Goal: Task Accomplishment & Management: Manage account settings

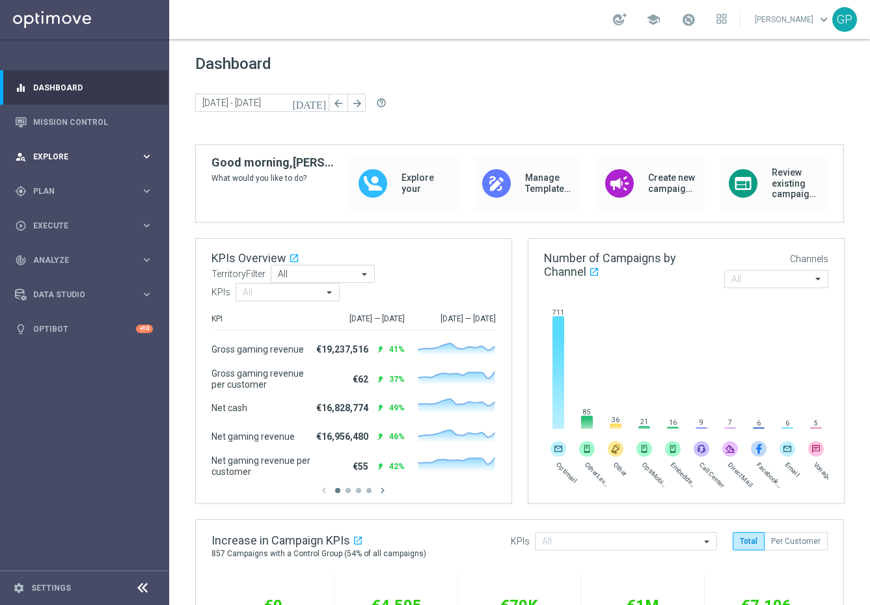
click at [107, 156] on span "Explore" at bounding box center [86, 157] width 107 height 8
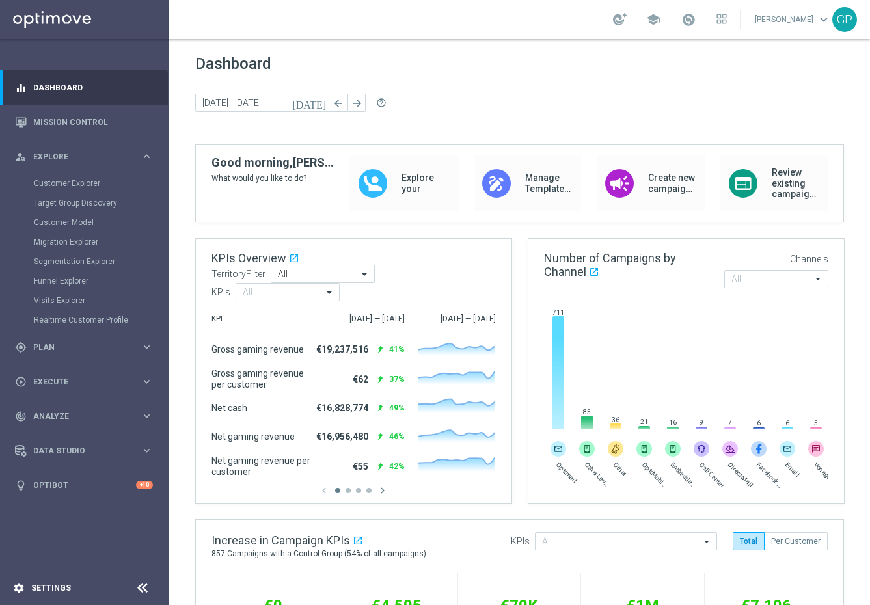
click at [49, 583] on div "settings Settings" at bounding box center [65, 589] width 130 height 12
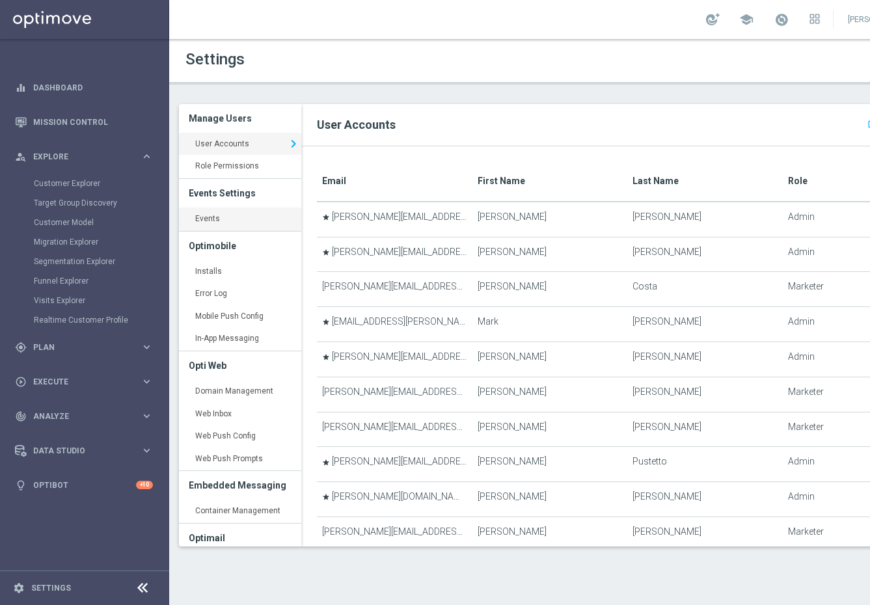
click at [256, 227] on link "Events keyboard_arrow_right" at bounding box center [240, 219] width 122 height 23
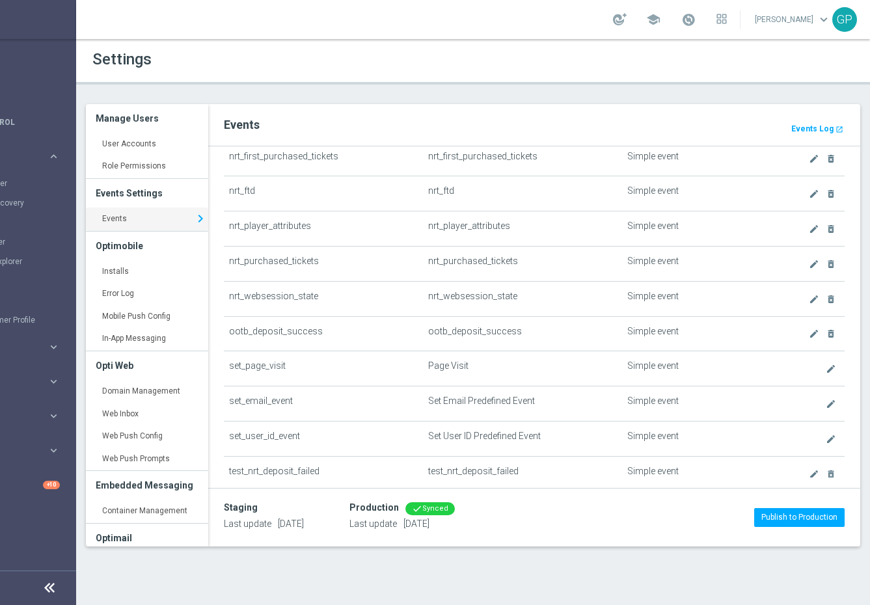
scroll to position [163, 0]
click at [812, 333] on icon "create" at bounding box center [814, 334] width 10 height 10
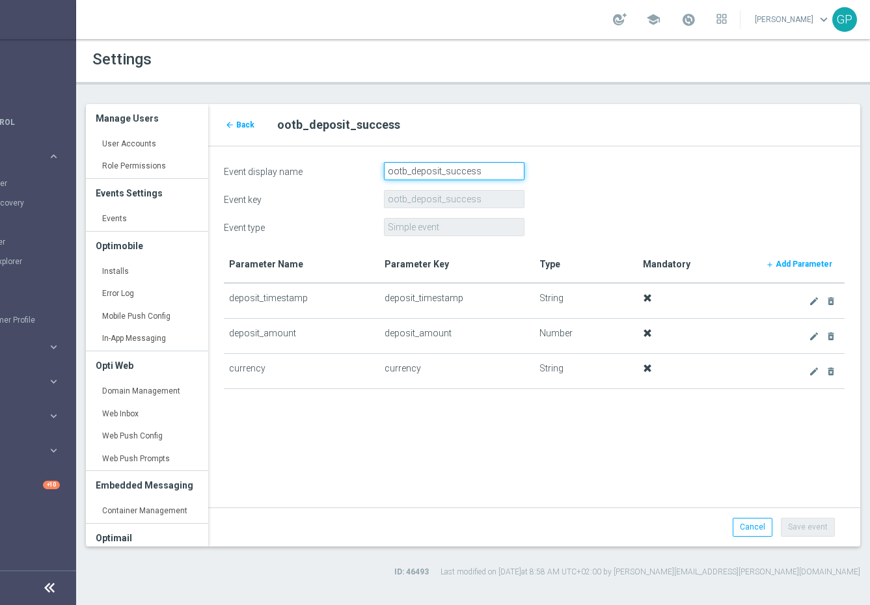
click at [485, 169] on input "ootb_deposit_success" at bounding box center [454, 171] width 141 height 18
type input "ootb_deposit"
click at [799, 519] on button "Save event" at bounding box center [808, 527] width 54 height 18
type input "ootb_deposit"
click at [240, 124] on span "Back" at bounding box center [245, 124] width 18 height 9
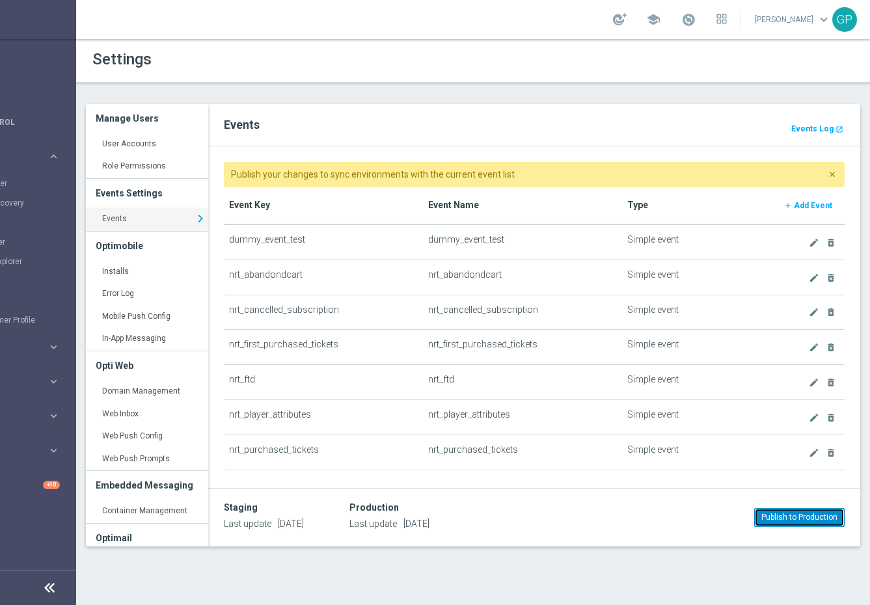
click at [786, 517] on button "Publish to Production" at bounding box center [799, 517] width 90 height 18
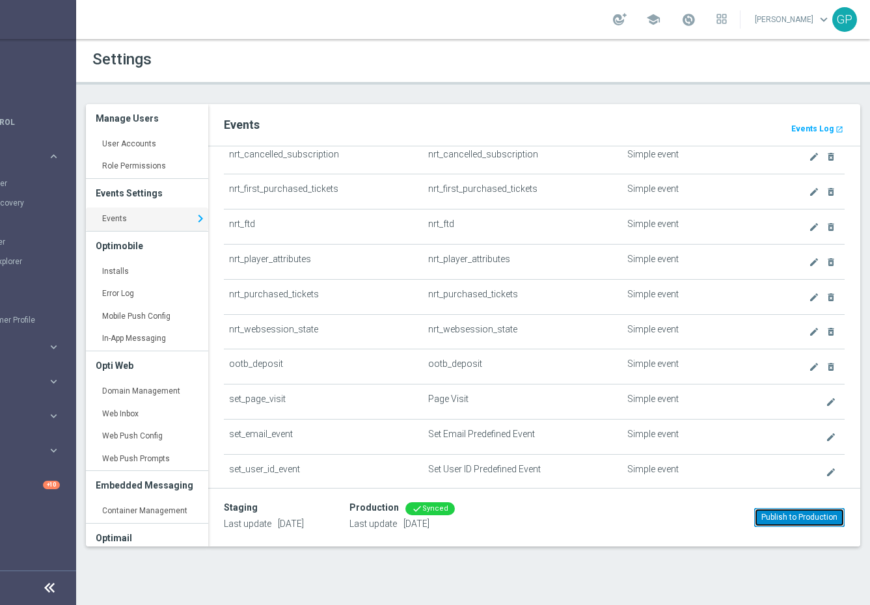
scroll to position [150, 0]
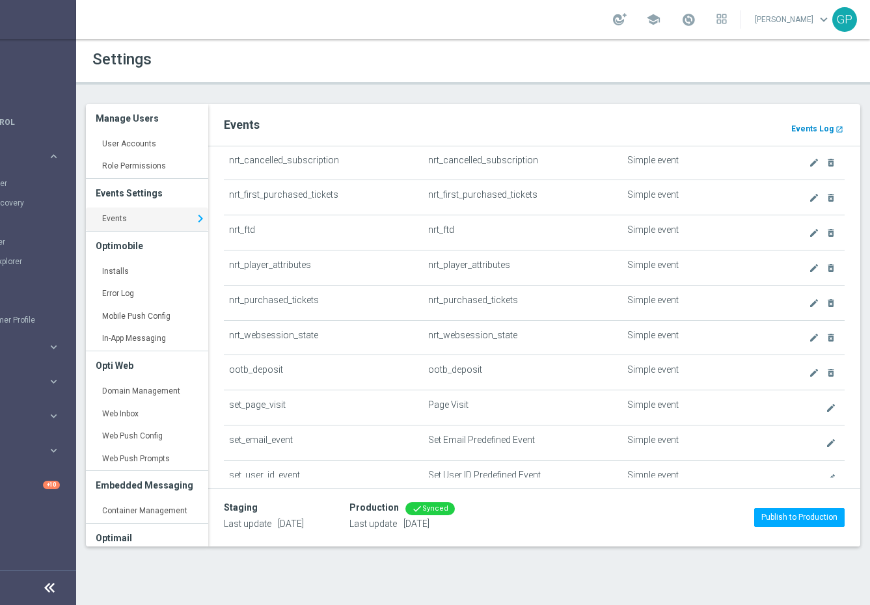
click at [814, 130] on b "Events Log" at bounding box center [812, 128] width 42 height 9
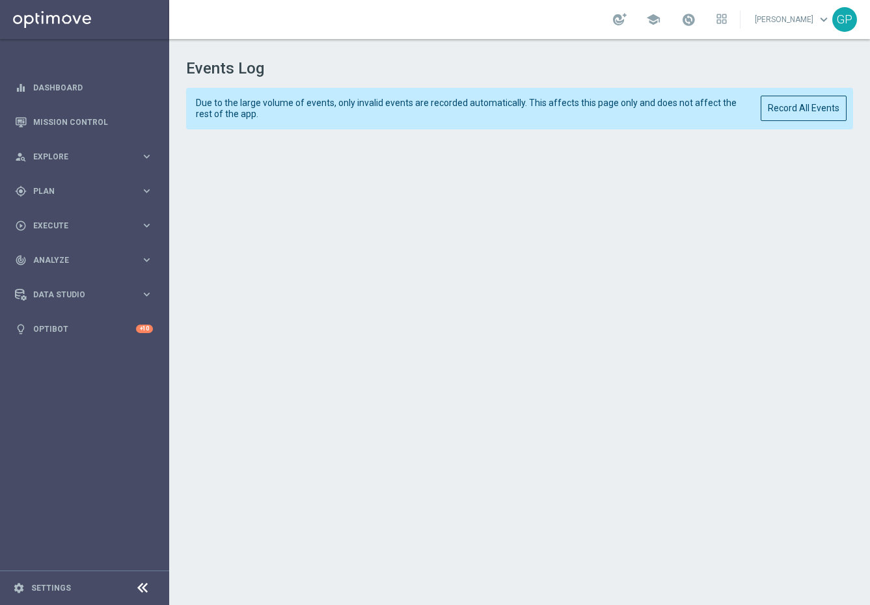
click at [801, 122] on div "Due to the large volume of events, only invalid events are recorded automatical…" at bounding box center [520, 109] width 668 height 42
click at [793, 105] on button "Record All Events" at bounding box center [804, 108] width 86 height 25
click at [788, 109] on button "Record All Events" at bounding box center [804, 108] width 86 height 25
